Goal: Answer question/provide support

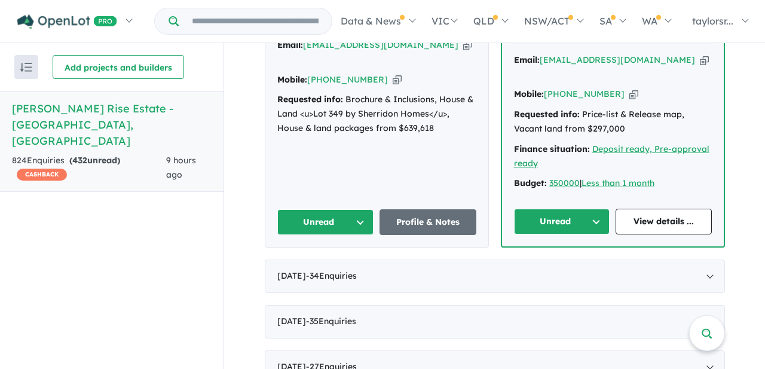
scroll to position [609, 0]
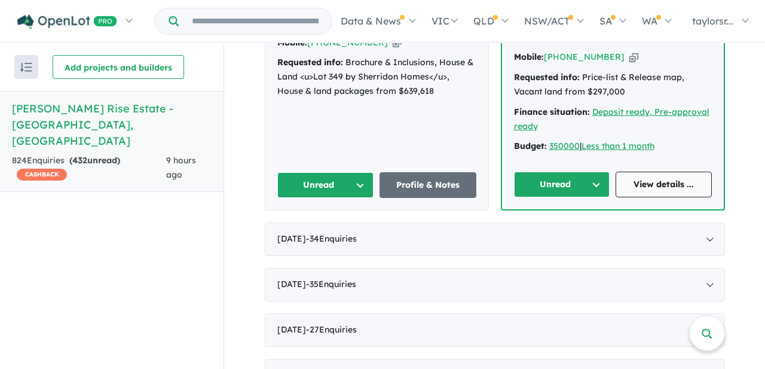
click at [665, 171] on link "View details ..." at bounding box center [663, 184] width 96 height 26
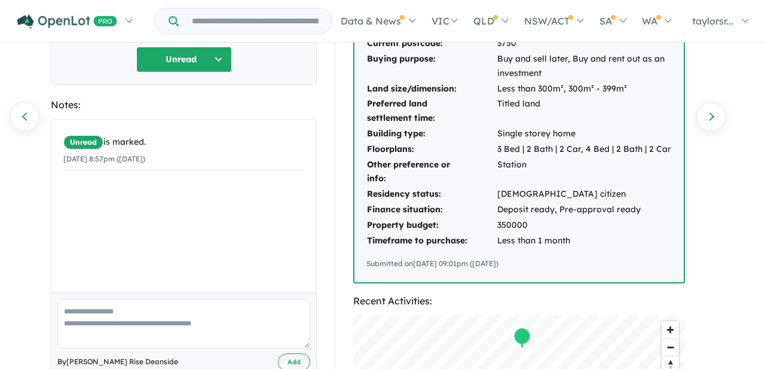
scroll to position [167, 0]
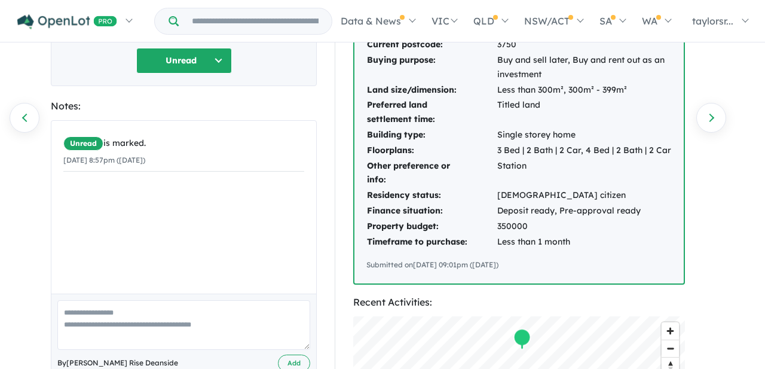
click at [213, 57] on button "Unread" at bounding box center [184, 61] width 96 height 26
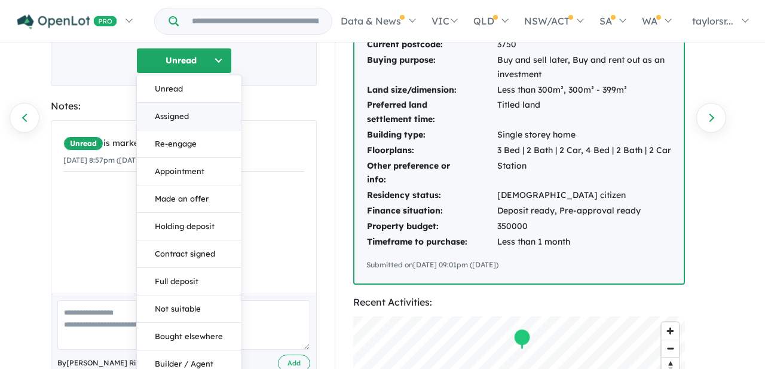
click at [179, 118] on button "Assigned" at bounding box center [189, 116] width 104 height 27
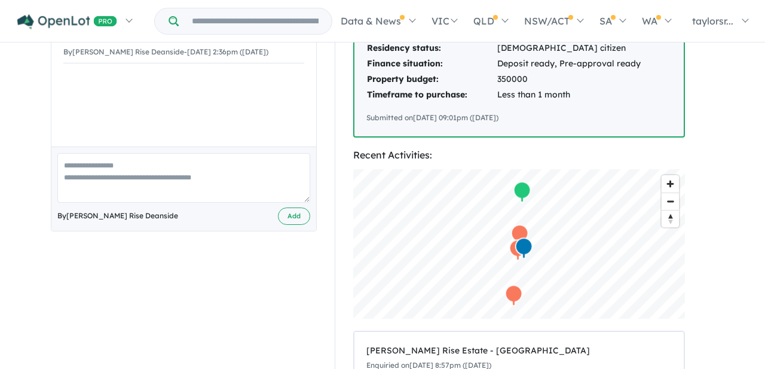
scroll to position [289, 0]
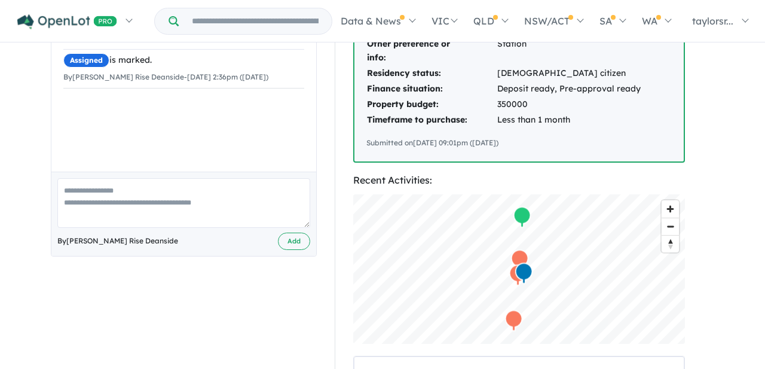
click at [165, 190] on textarea at bounding box center [183, 203] width 253 height 50
paste textarea "**********"
type textarea "**********"
click at [284, 240] on button "Add" at bounding box center [294, 240] width 32 height 17
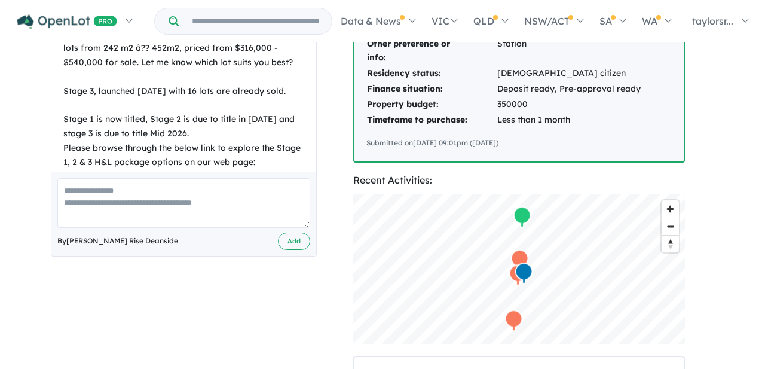
scroll to position [0, 0]
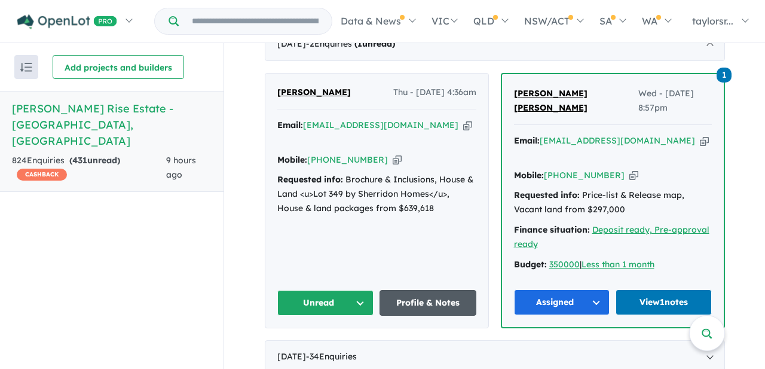
scroll to position [489, 0]
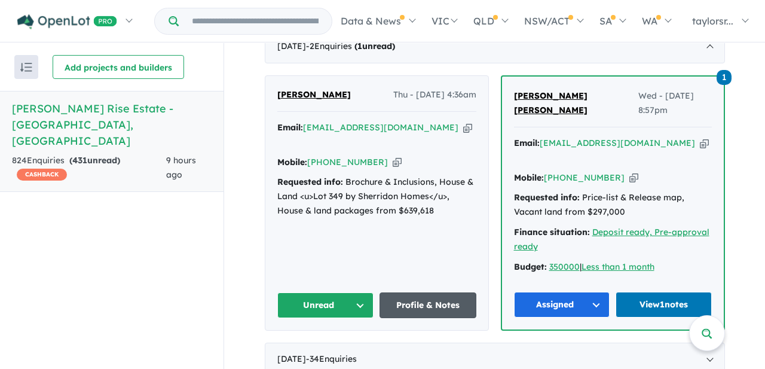
click at [420, 292] on link "Profile & Notes" at bounding box center [427, 305] width 97 height 26
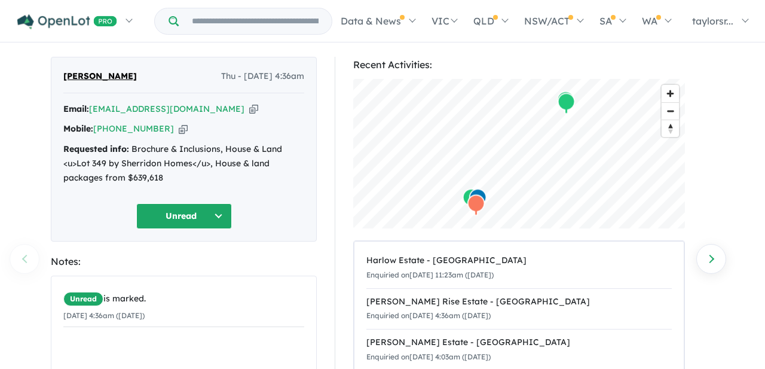
scroll to position [25, 0]
click at [179, 128] on icon "button" at bounding box center [183, 129] width 9 height 13
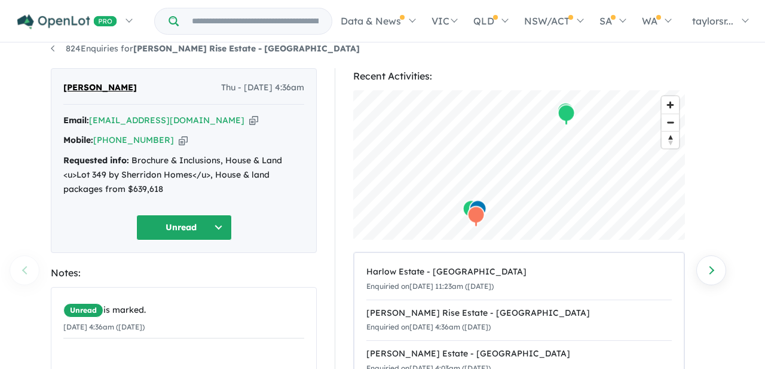
scroll to position [0, 0]
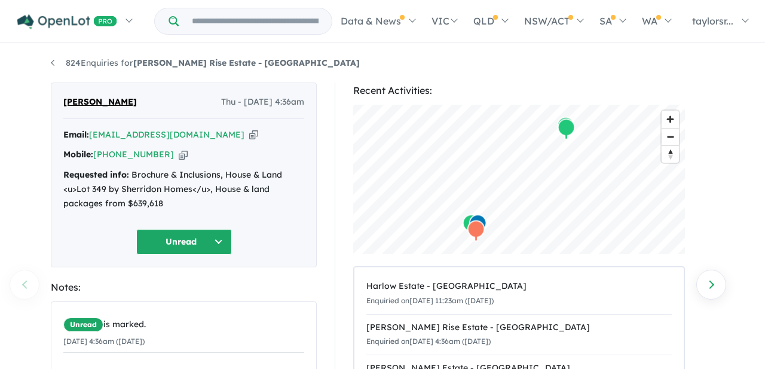
click at [214, 239] on button "Unread" at bounding box center [184, 242] width 96 height 26
click at [184, 288] on button "Assigned" at bounding box center [189, 297] width 104 height 27
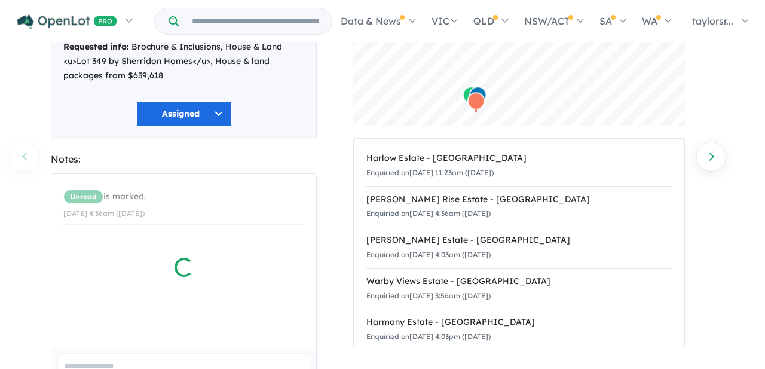
scroll to position [214, 0]
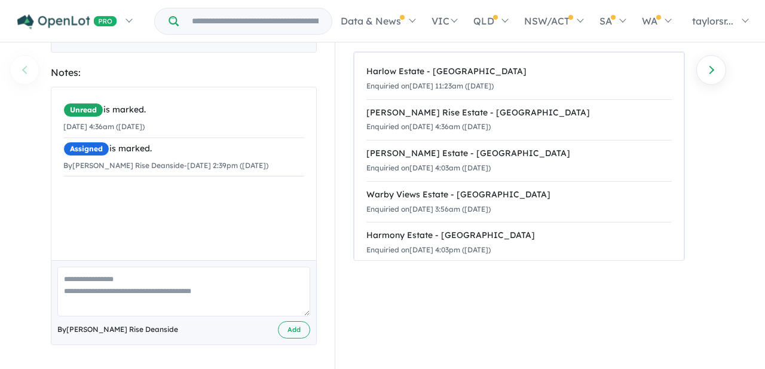
click at [161, 283] on textarea at bounding box center [183, 291] width 253 height 50
click at [260, 281] on textarea "**********" at bounding box center [183, 291] width 253 height 50
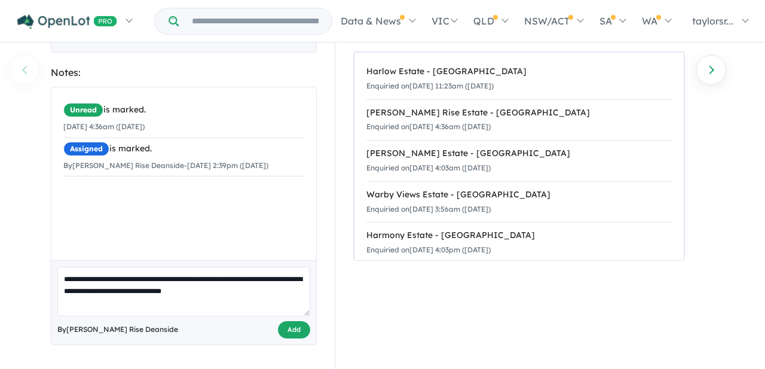
type textarea "**********"
click at [292, 333] on button "Add" at bounding box center [294, 329] width 32 height 17
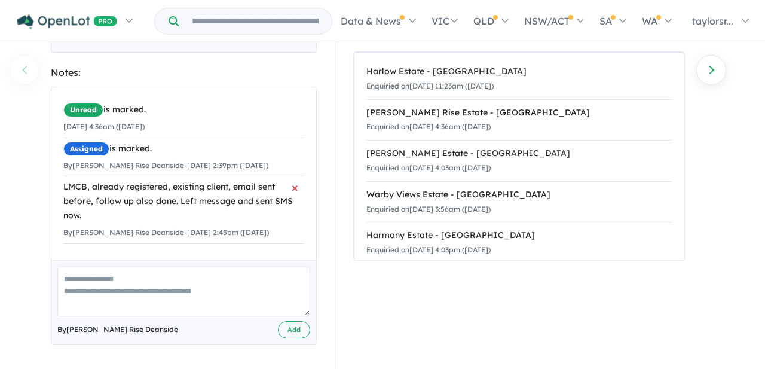
scroll to position [0, 0]
